Goal: Navigation & Orientation: Find specific page/section

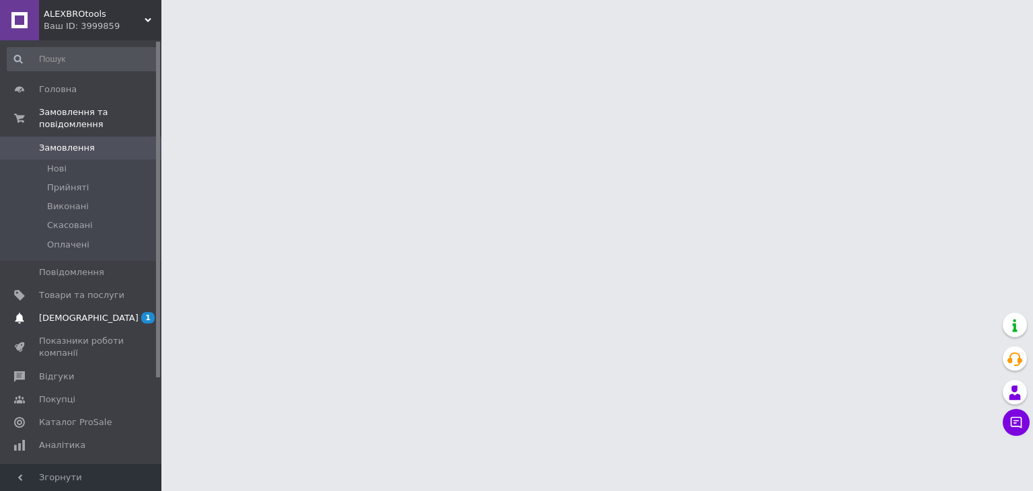
click at [83, 312] on span "[DEMOGRAPHIC_DATA]" at bounding box center [89, 318] width 100 height 12
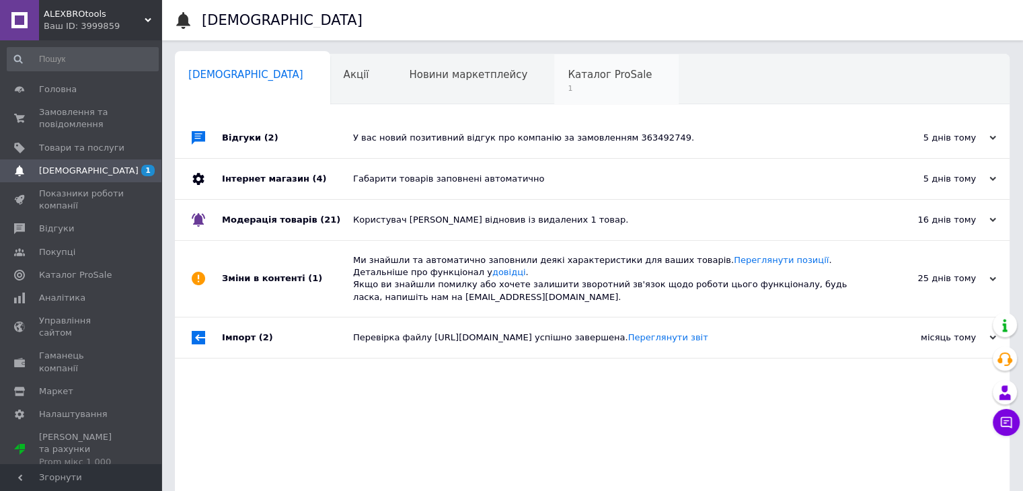
click at [567, 75] on span "Каталог ProSale" at bounding box center [609, 75] width 84 height 12
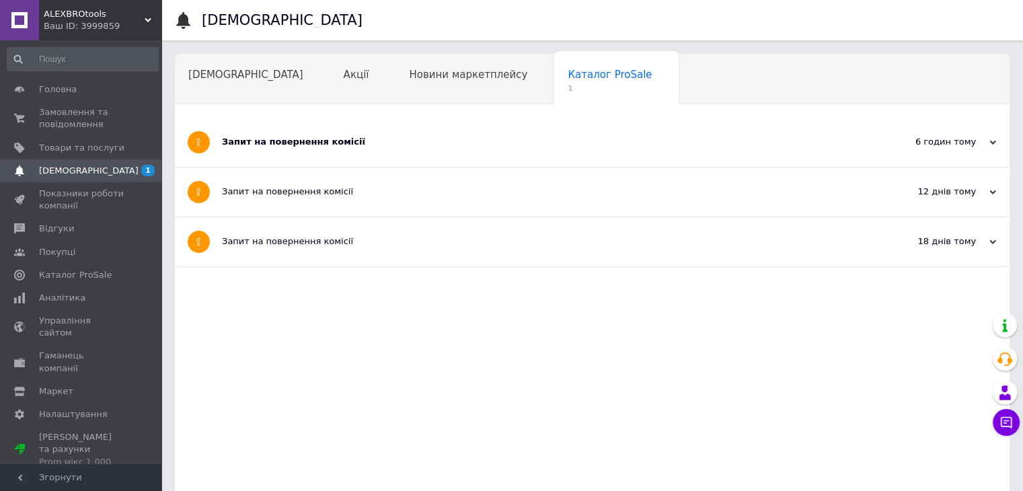
click at [282, 144] on div "Запит на повернення комісії" at bounding box center [541, 142] width 639 height 12
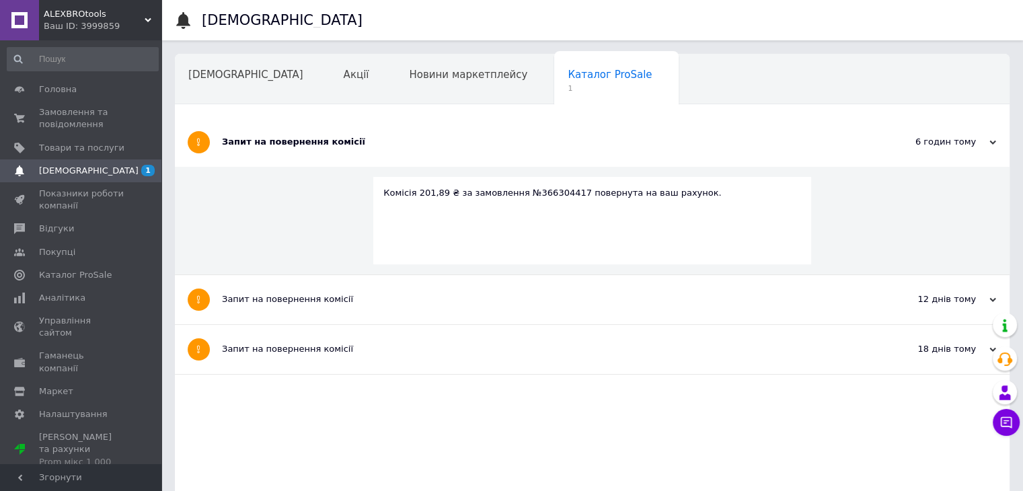
click at [992, 140] on icon at bounding box center [992, 142] width 7 height 7
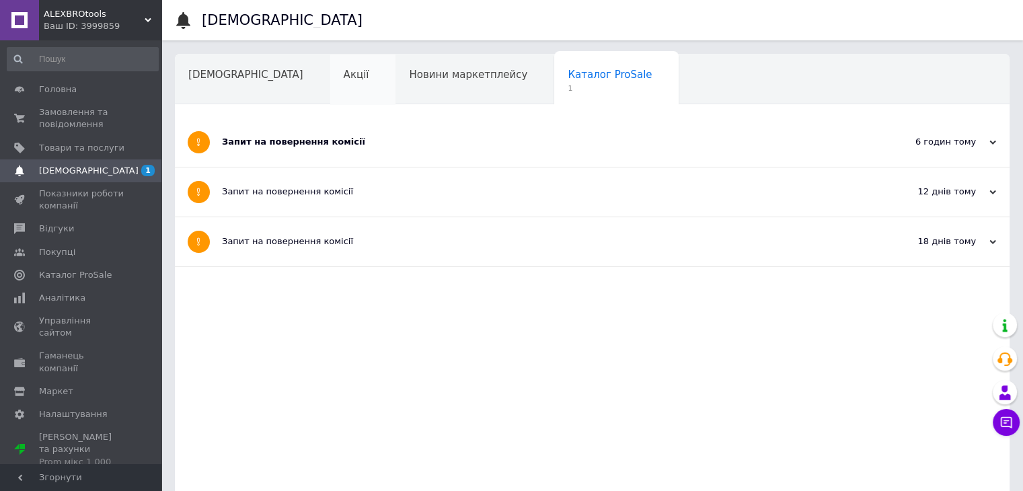
click at [330, 67] on div "Акції" at bounding box center [363, 79] width 66 height 51
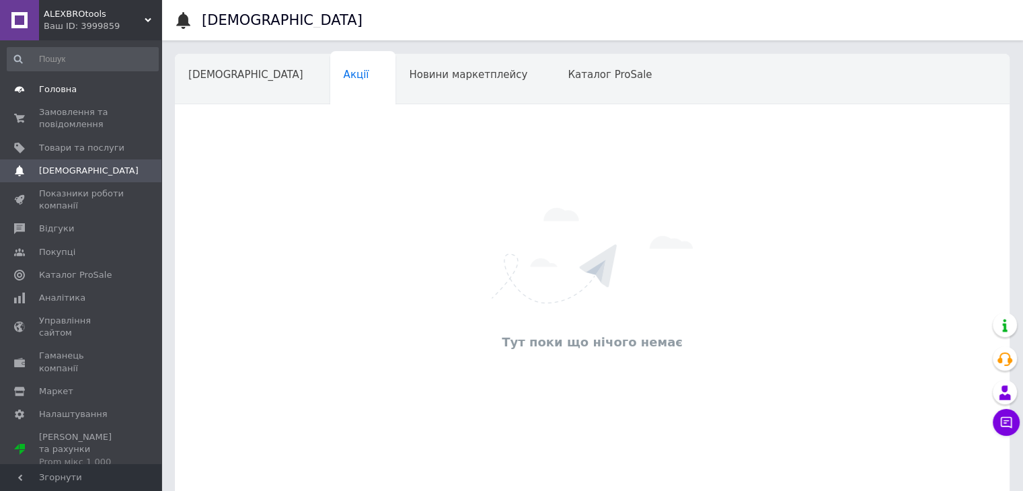
click at [53, 96] on link "Головна" at bounding box center [82, 89] width 165 height 23
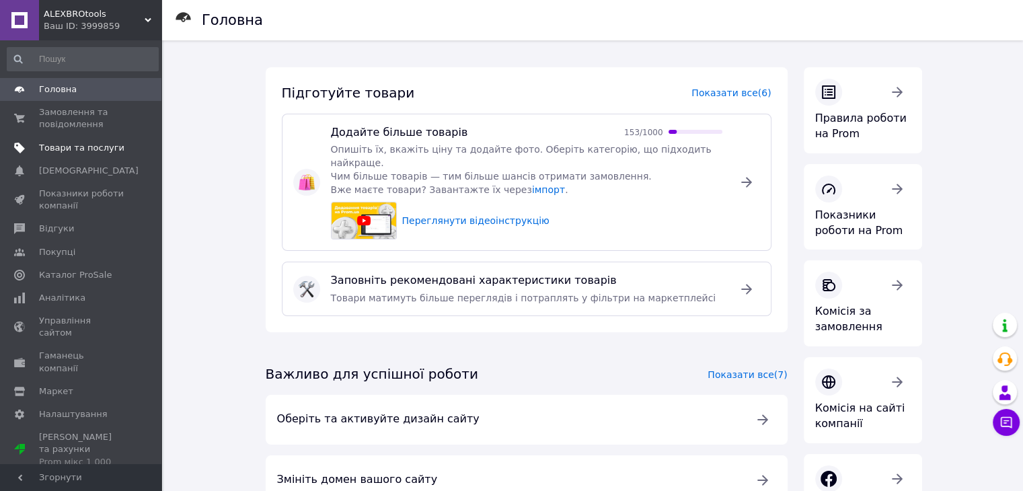
click at [48, 141] on link "Товари та послуги" at bounding box center [82, 147] width 165 height 23
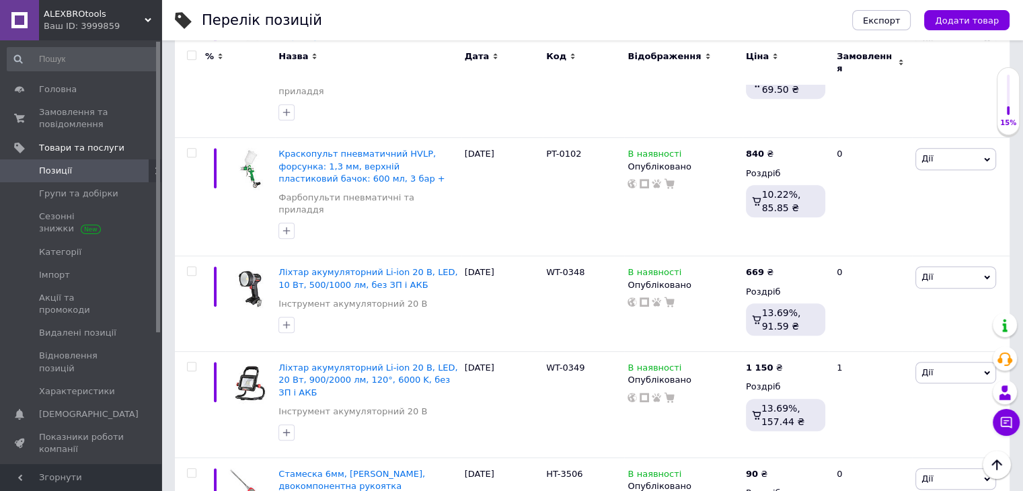
scroll to position [672, 0]
